Goal: Information Seeking & Learning: Learn about a topic

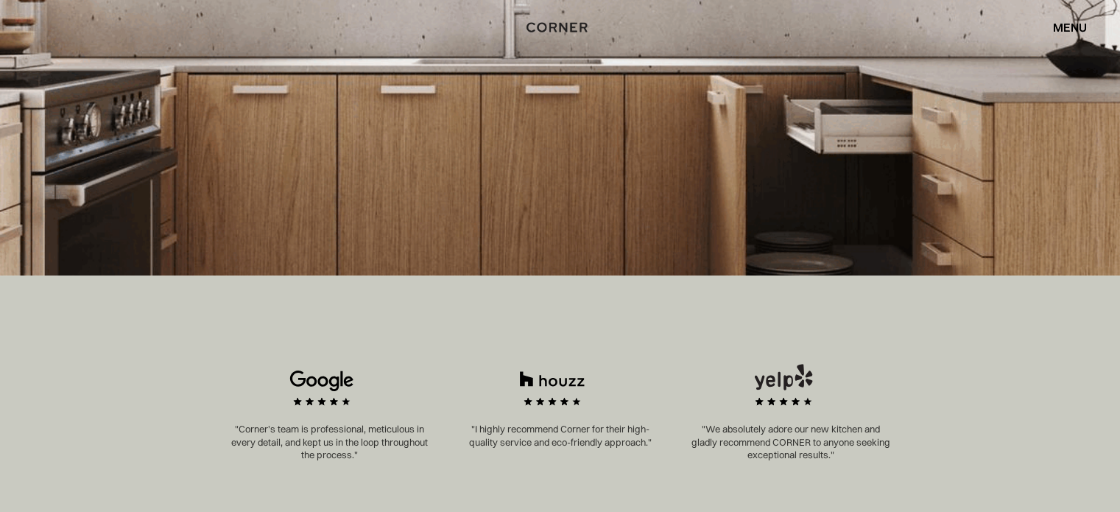
scroll to position [490, 0]
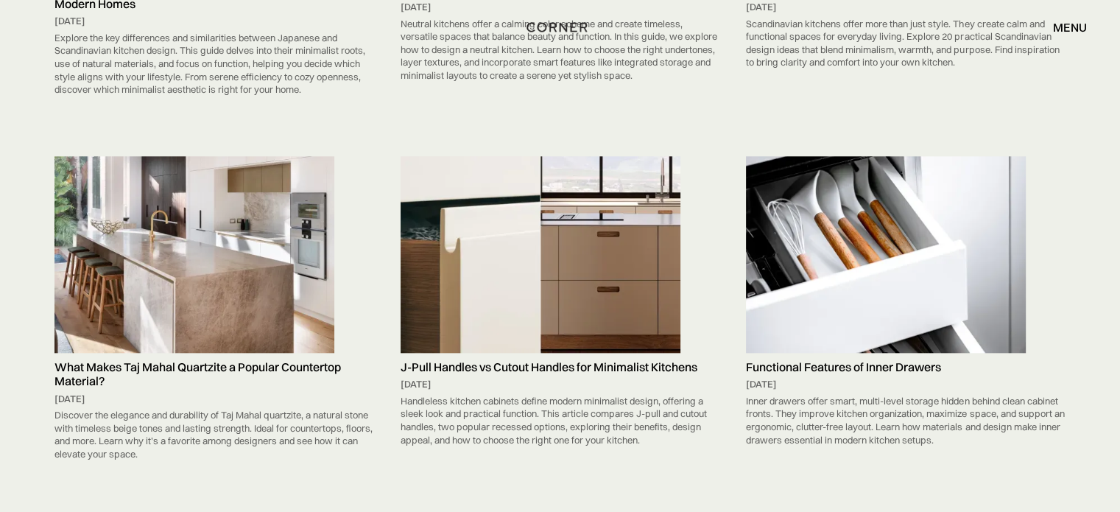
scroll to position [1571, 0]
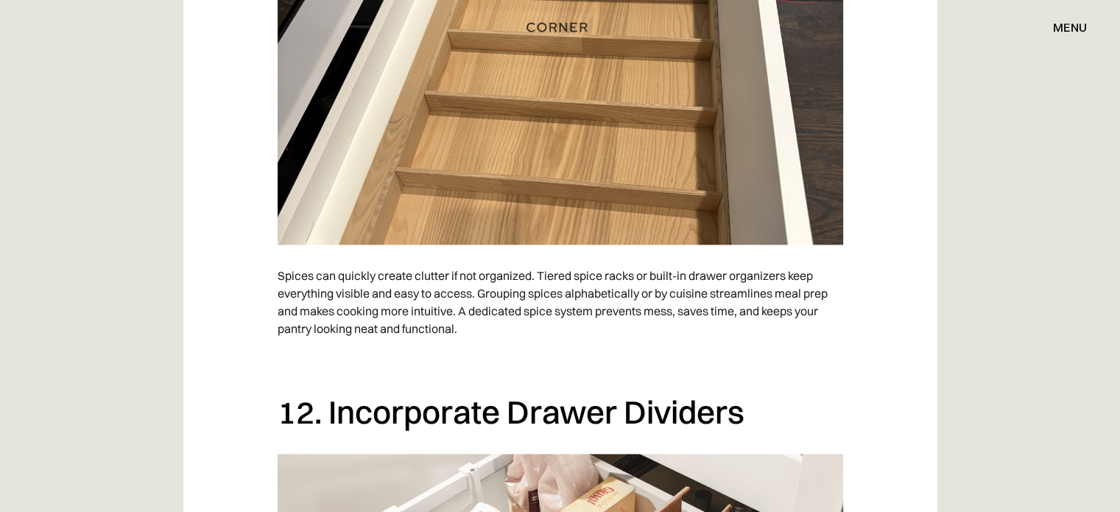
scroll to position [7680, 0]
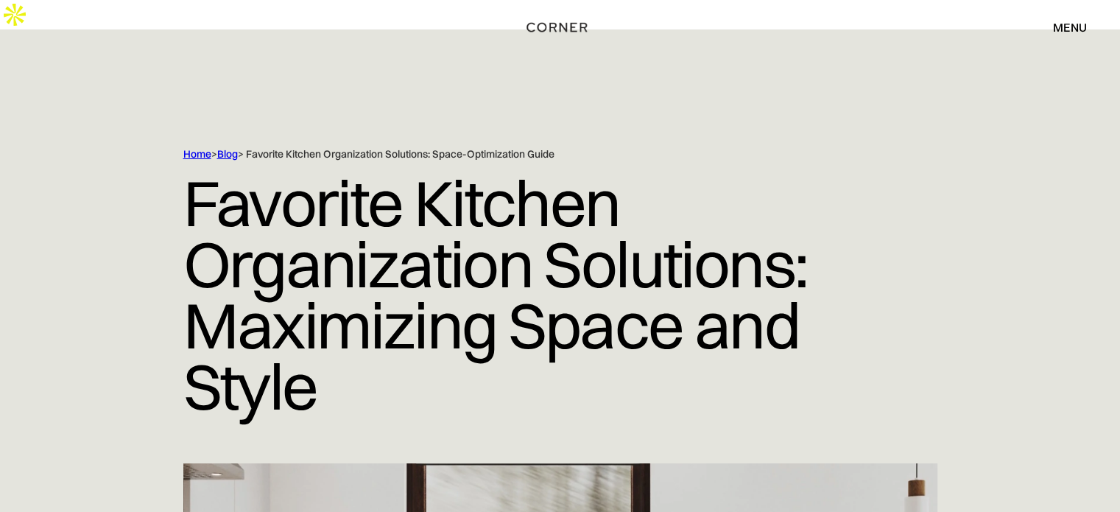
click at [236, 147] on link "Blog" at bounding box center [227, 153] width 21 height 13
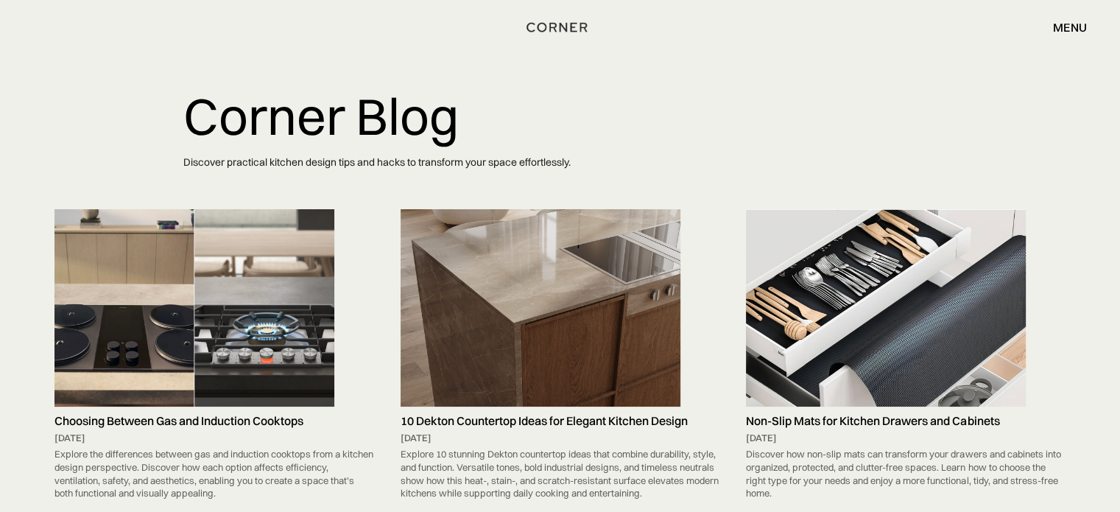
click at [501, 254] on img at bounding box center [540, 307] width 280 height 197
